Goal: Check status: Check status

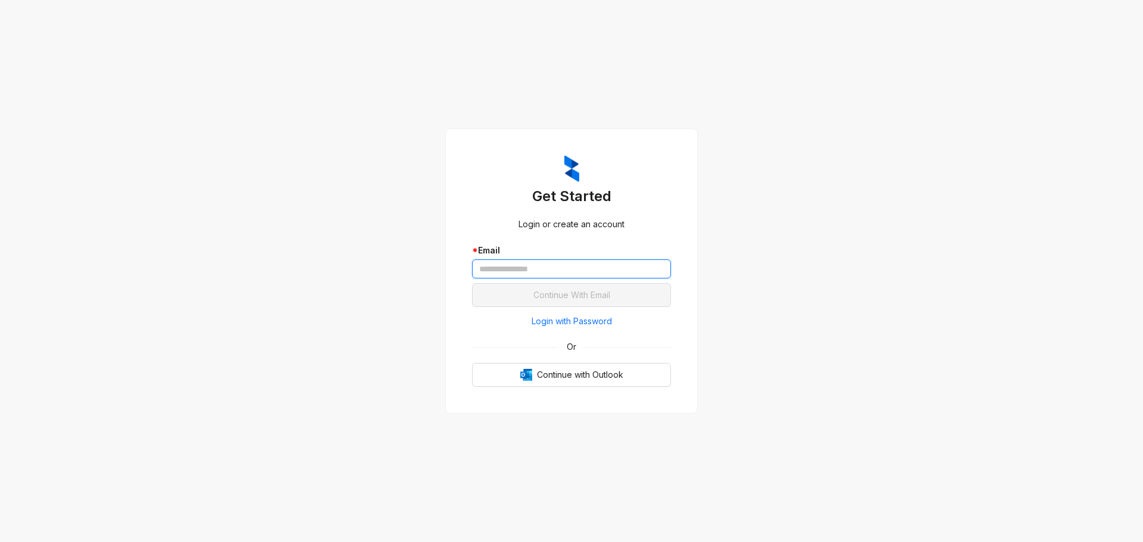
click at [587, 277] on input "text" at bounding box center [571, 269] width 199 height 19
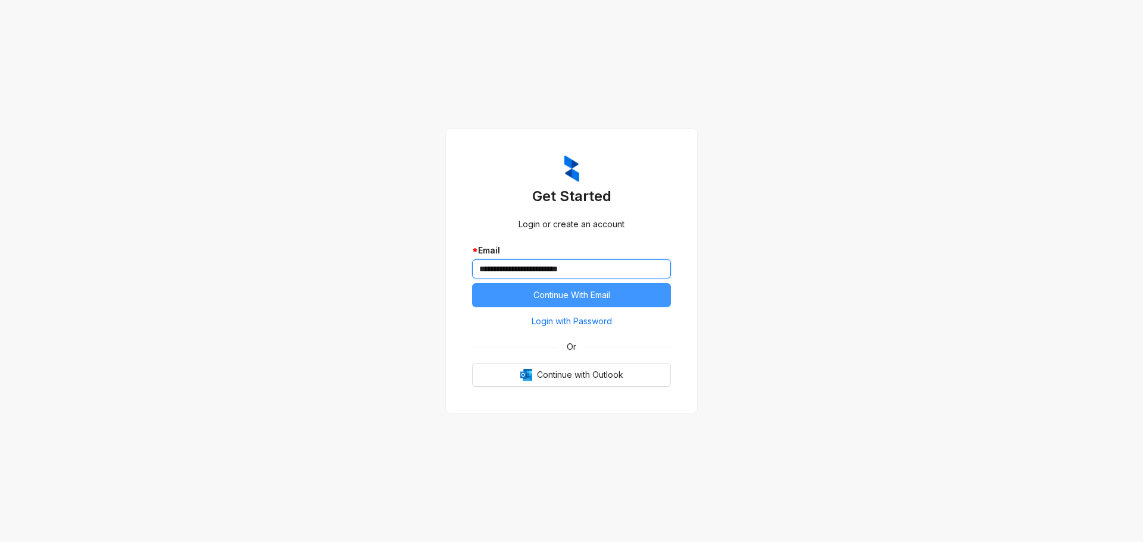
type input "**********"
click at [561, 294] on span "Continue With Email" at bounding box center [571, 295] width 77 height 13
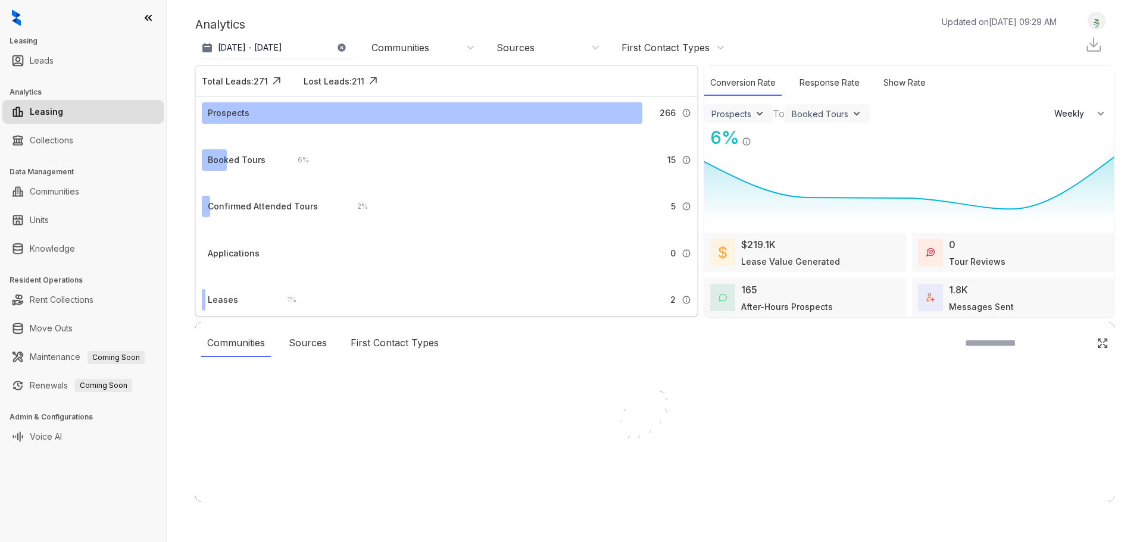
select select "******"
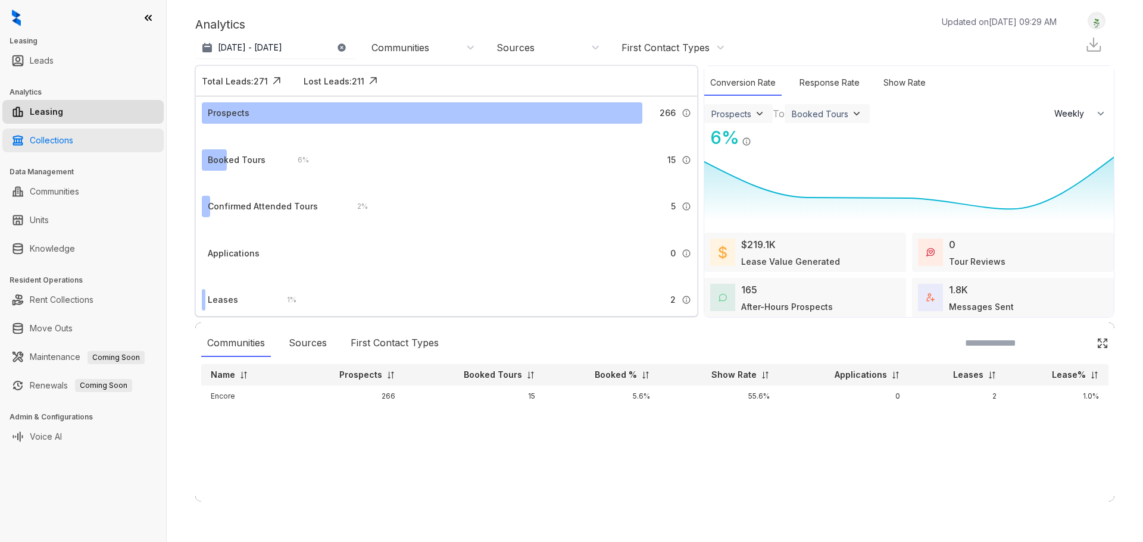
click at [53, 127] on ul "Collections" at bounding box center [83, 140] width 166 height 29
click at [50, 140] on link "Collections" at bounding box center [51, 141] width 43 height 24
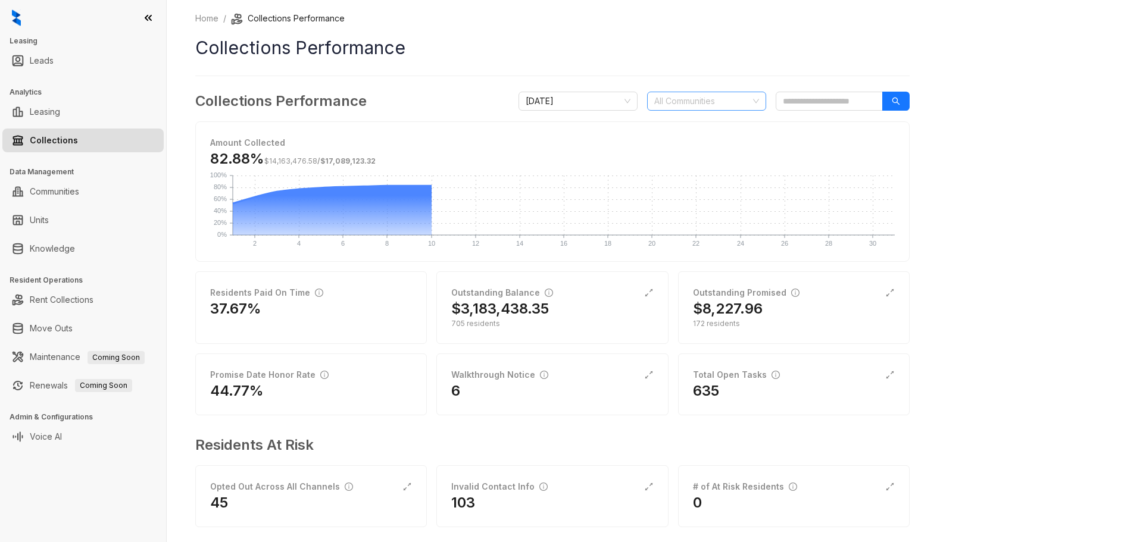
click at [703, 103] on div at bounding box center [700, 101] width 102 height 17
type input "****"
click at [696, 121] on div "[GEOGRAPHIC_DATA]" at bounding box center [707, 124] width 100 height 13
click at [892, 161] on div "82.88% $14,163,476.58 / $17,089,123.32" at bounding box center [552, 162] width 685 height 26
click at [967, 125] on div "Home / Collections Performance Collections Performance Collections Performance …" at bounding box center [655, 271] width 976 height 542
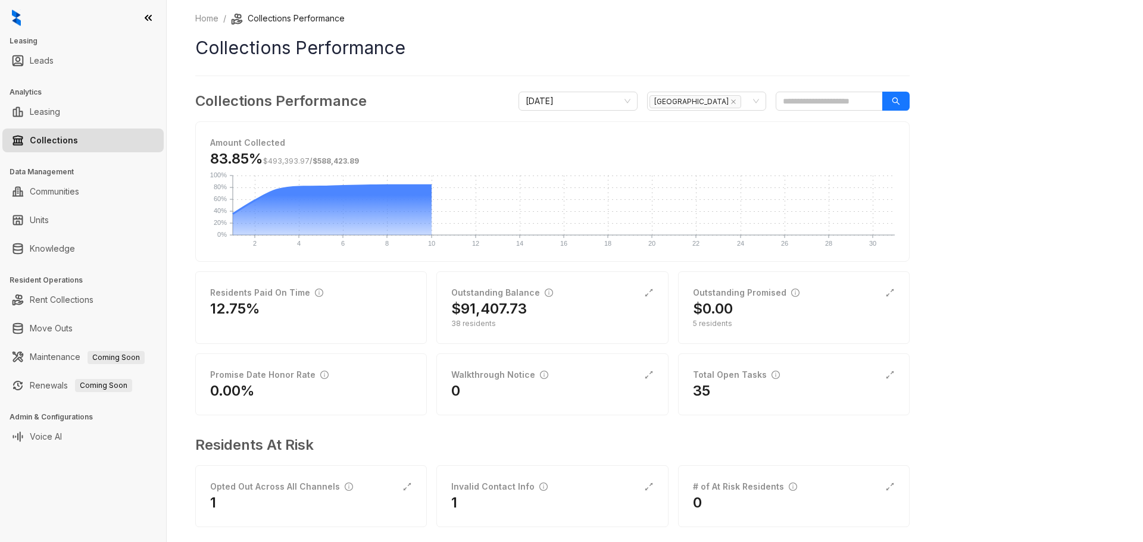
click at [71, 140] on link "Collections" at bounding box center [54, 141] width 48 height 24
click at [52, 300] on link "Rent Collections" at bounding box center [62, 300] width 64 height 24
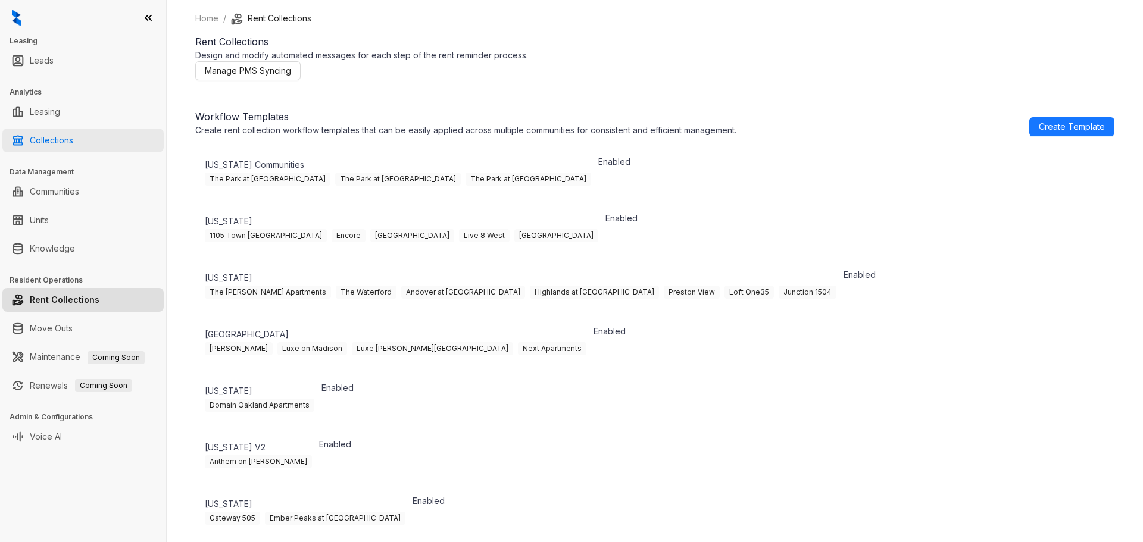
click at [60, 134] on link "Collections" at bounding box center [51, 141] width 43 height 24
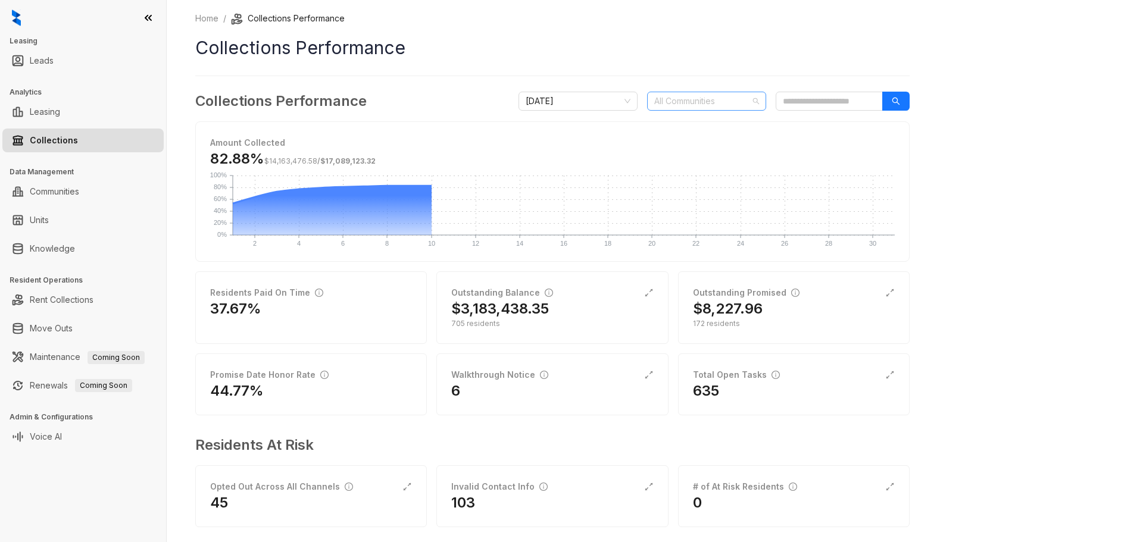
click at [691, 101] on div at bounding box center [700, 101] width 102 height 17
type input "***"
click at [693, 121] on div "[GEOGRAPHIC_DATA]" at bounding box center [707, 124] width 100 height 13
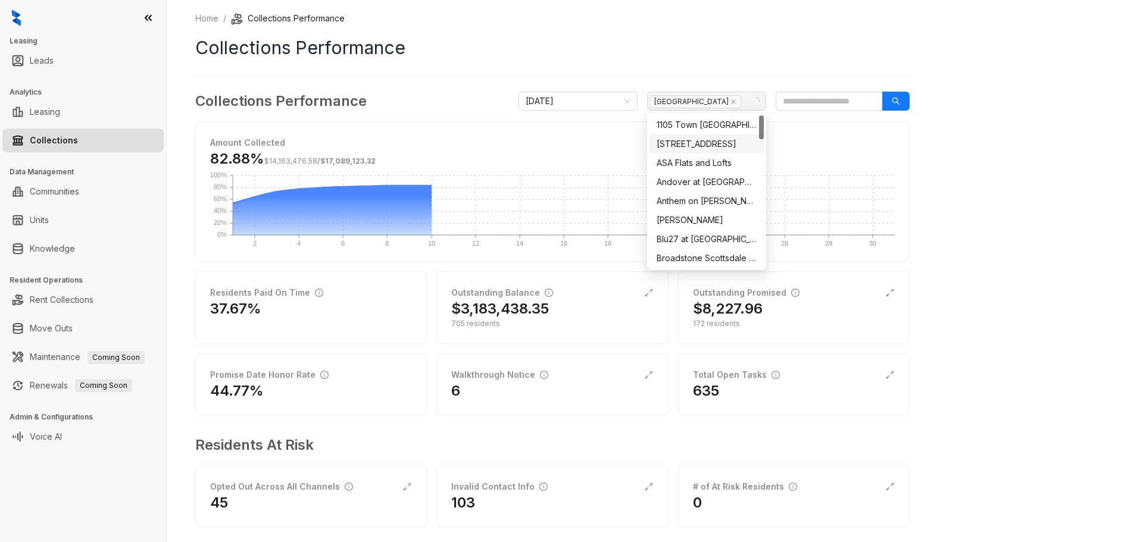
click at [1068, 196] on div "Home / Collections Performance Collections Performance Collections Performance …" at bounding box center [655, 271] width 976 height 542
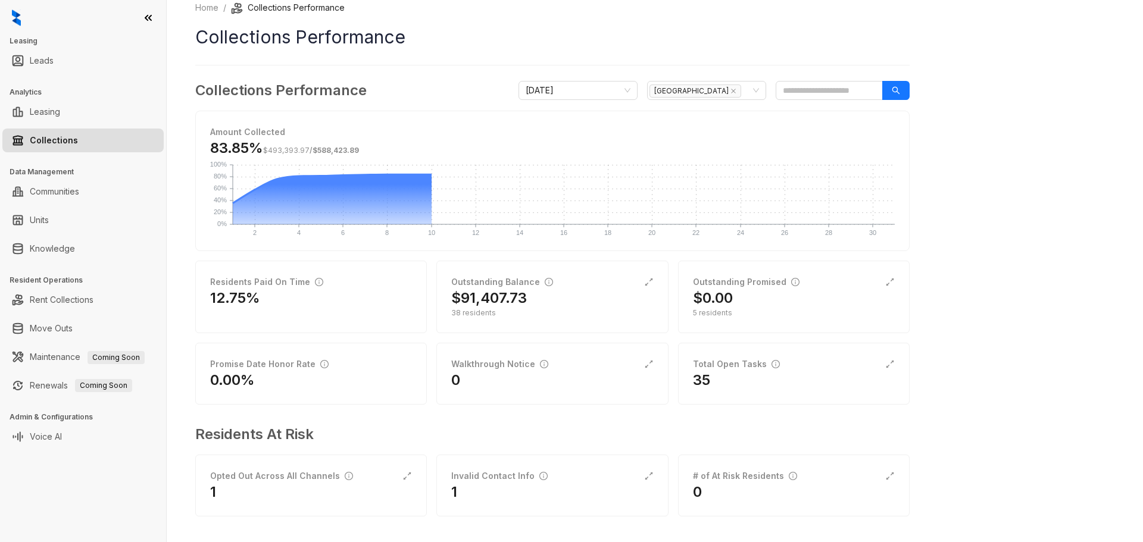
scroll to position [14, 0]
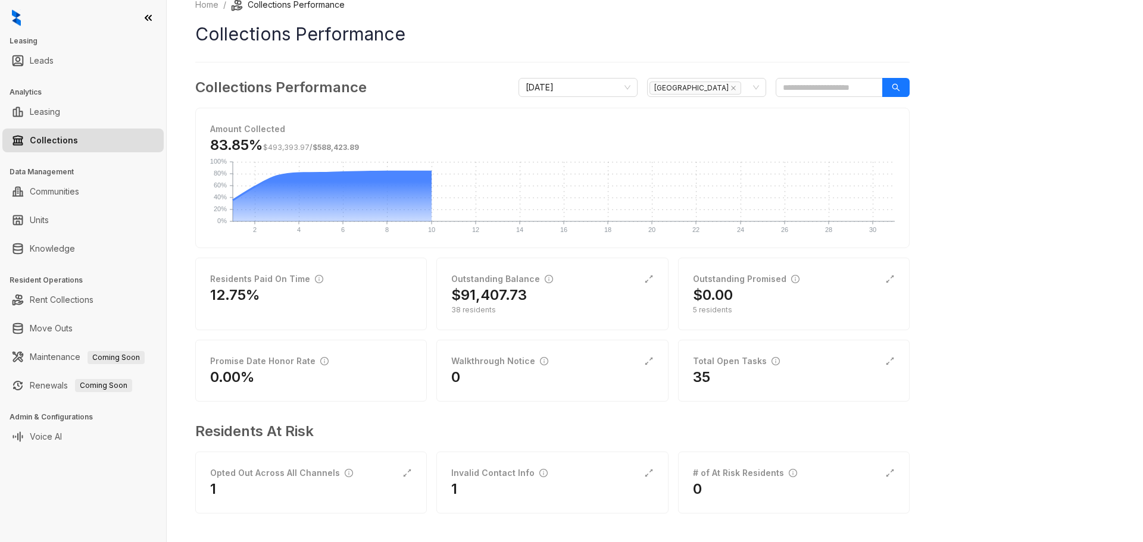
click at [1058, 305] on div "Home / Collections Performance Collections Performance Collections Performance …" at bounding box center [655, 271] width 976 height 542
click at [1088, 254] on div "Home / Collections Performance Collections Performance Collections Performance …" at bounding box center [655, 271] width 976 height 542
